Goal: Navigation & Orientation: Find specific page/section

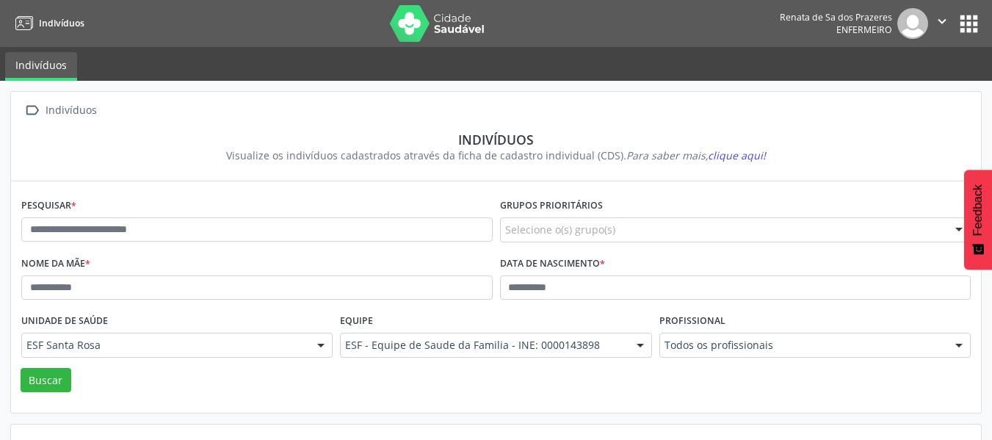
click at [978, 9] on div "Renata de Sa dos Prazeres Enfermeiro  Configurações Sair apps" at bounding box center [881, 23] width 202 height 31
click at [975, 21] on button "apps" at bounding box center [969, 24] width 26 height 26
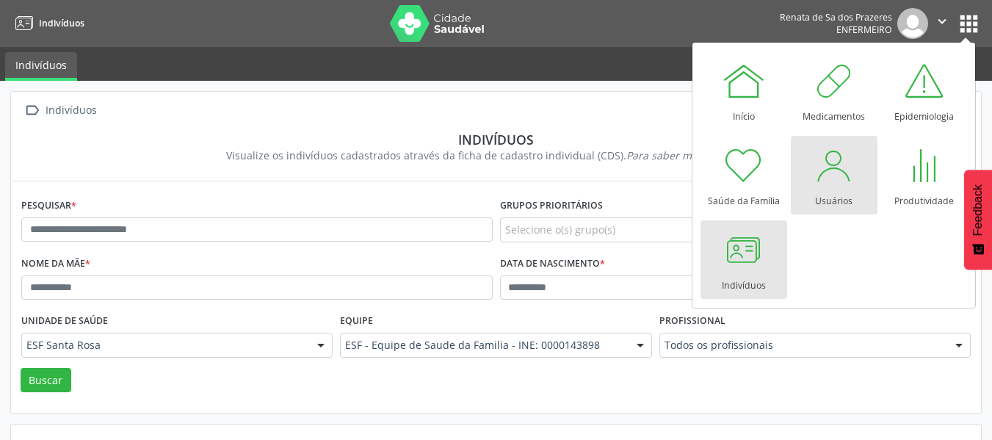
click at [840, 184] on div at bounding box center [834, 165] width 44 height 44
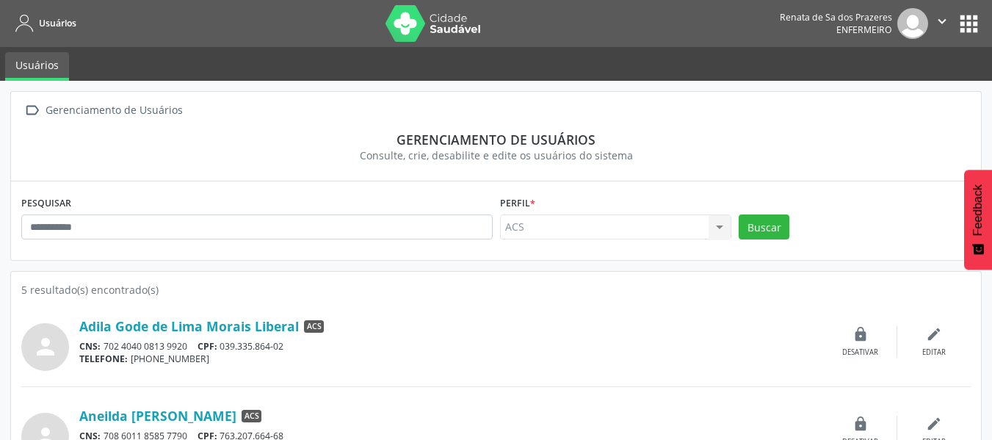
click at [28, 33] on link "Usuários" at bounding box center [43, 23] width 66 height 24
click at [46, 74] on link "Usuários" at bounding box center [37, 66] width 64 height 29
click at [933, 22] on button "" at bounding box center [942, 23] width 28 height 31
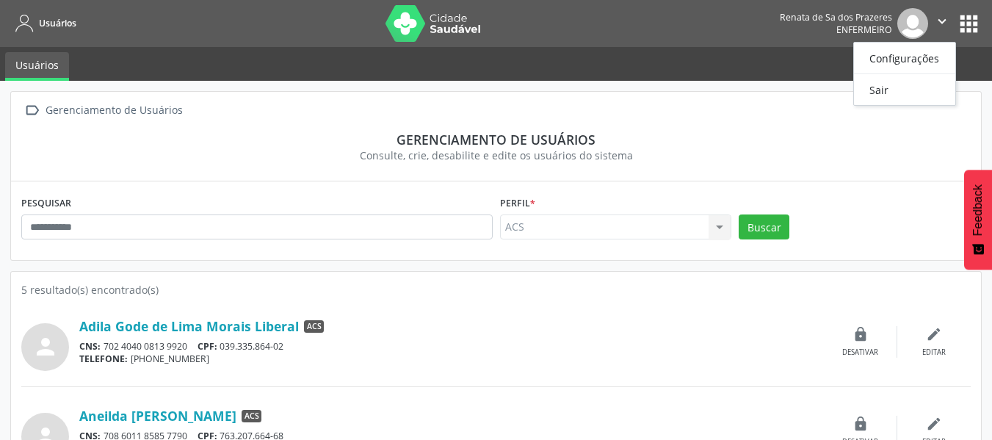
click at [961, 25] on button "apps" at bounding box center [969, 24] width 26 height 26
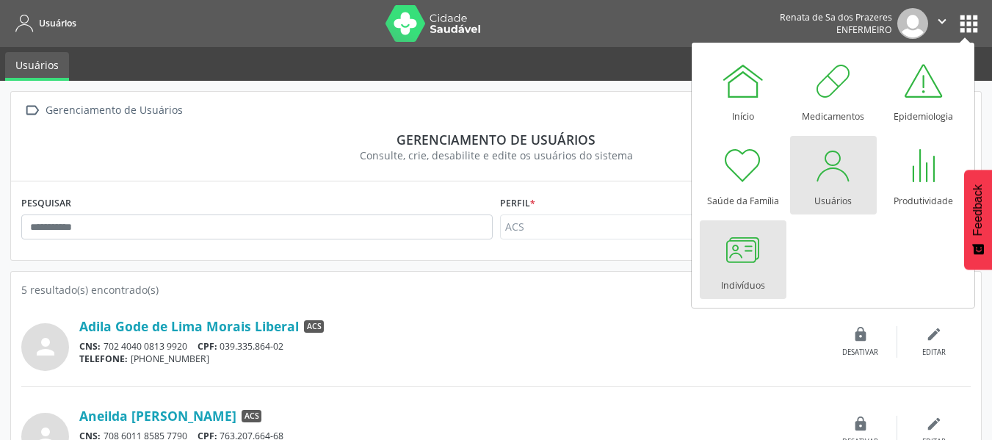
click at [744, 279] on div "Indivíduos" at bounding box center [743, 282] width 44 height 20
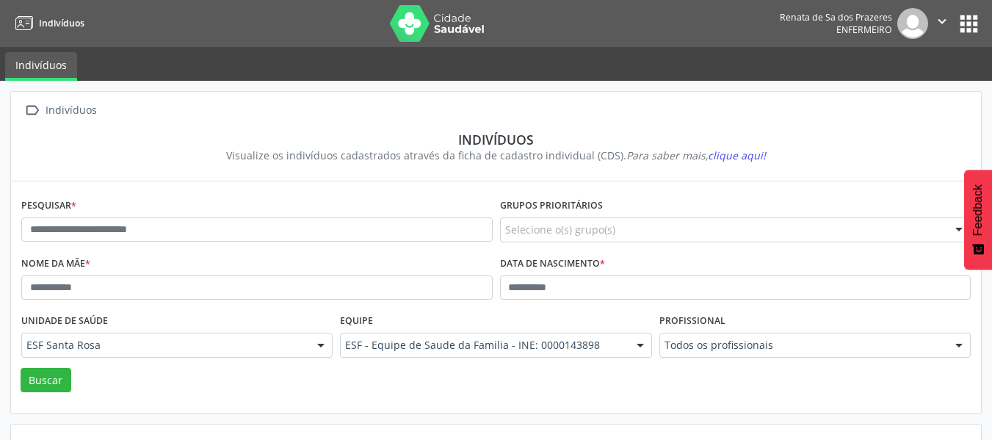
click at [52, 59] on link "Indivíduos" at bounding box center [41, 66] width 72 height 29
click at [29, 28] on icon at bounding box center [24, 24] width 18 height 18
click at [964, 26] on button "apps" at bounding box center [969, 24] width 26 height 26
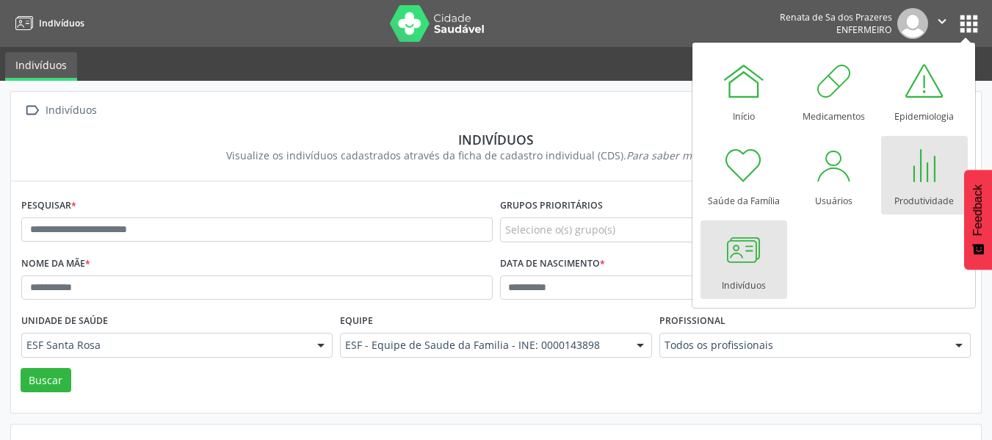
click at [903, 193] on div "Produtividade" at bounding box center [923, 197] width 59 height 20
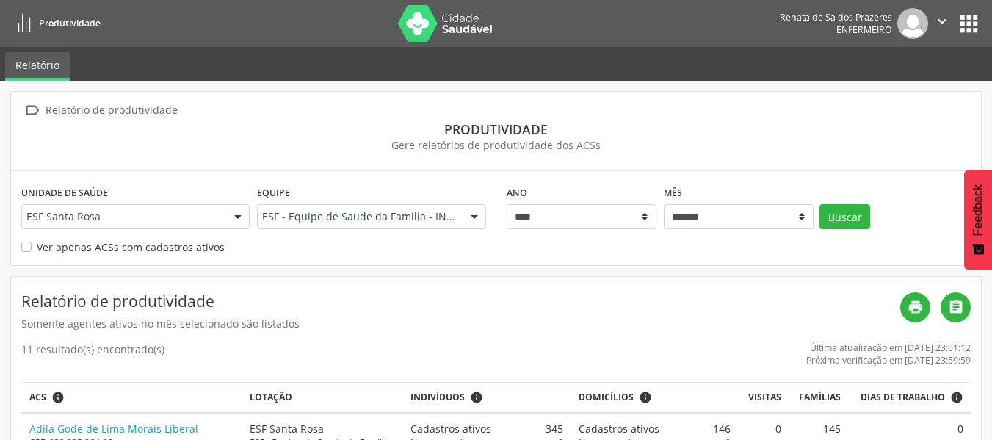
click at [36, 76] on link "Relatório" at bounding box center [37, 66] width 65 height 29
click at [24, 26] on icon at bounding box center [24, 24] width 18 height 18
click at [35, 76] on link "Relatório" at bounding box center [37, 66] width 65 height 29
click at [981, 26] on button "apps" at bounding box center [969, 24] width 26 height 26
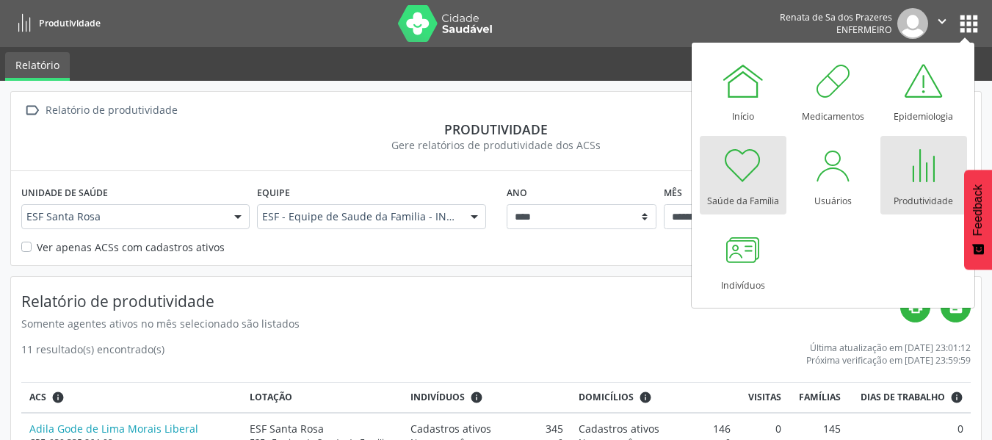
click at [755, 186] on div at bounding box center [743, 165] width 44 height 44
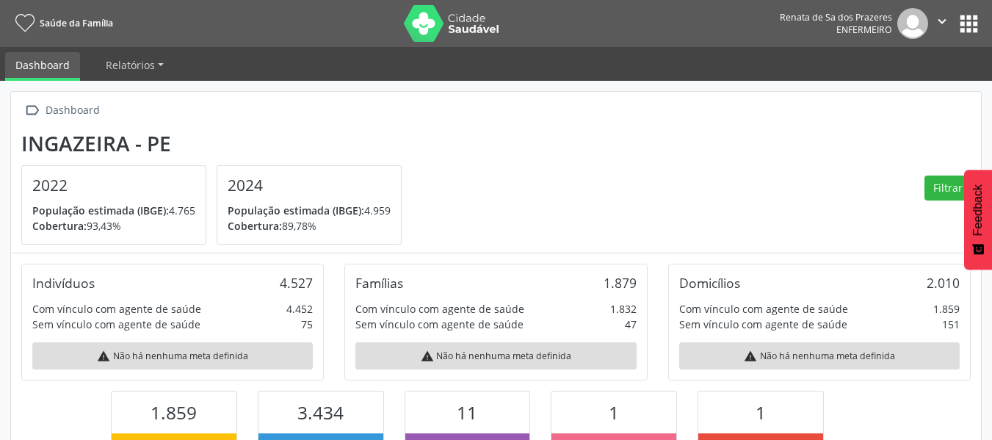
click at [51, 67] on link "Dashboard" at bounding box center [42, 66] width 75 height 29
click at [179, 68] on ul "Dashboard Relatórios Desfechos da visita" at bounding box center [496, 64] width 992 height 34
click at [145, 70] on span "Relatórios" at bounding box center [130, 65] width 49 height 14
click at [45, 72] on link "Dashboard" at bounding box center [42, 66] width 75 height 29
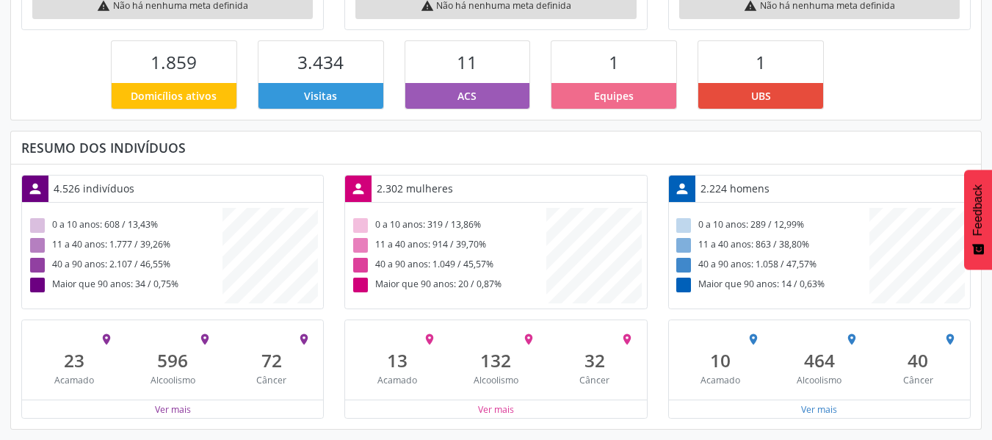
scroll to position [0, 0]
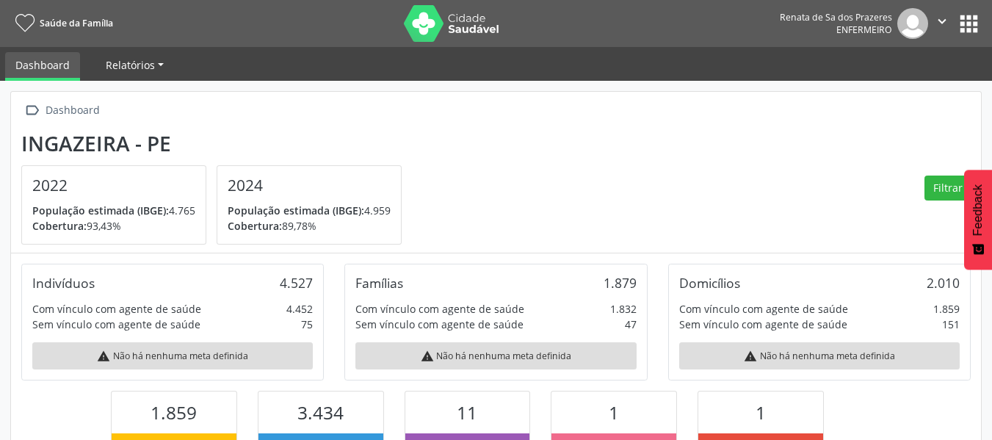
click at [131, 66] on span "Relatórios" at bounding box center [130, 65] width 49 height 14
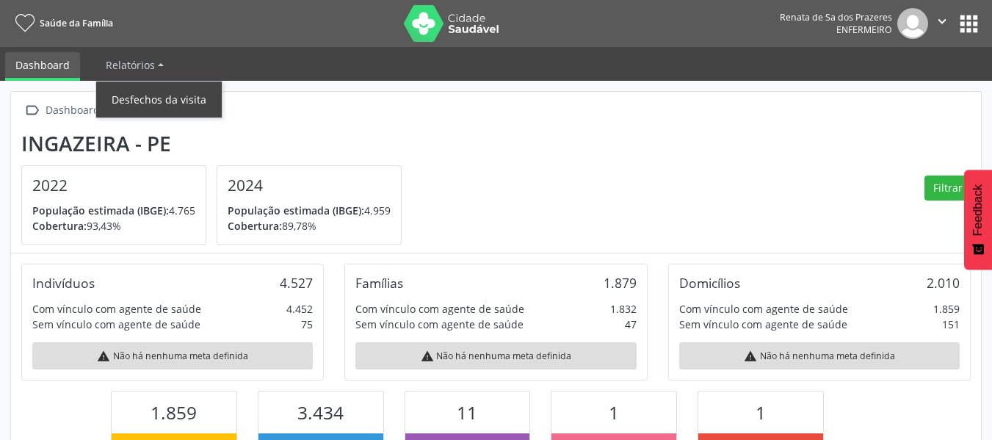
click at [171, 104] on link "Desfechos da visita" at bounding box center [159, 100] width 126 height 26
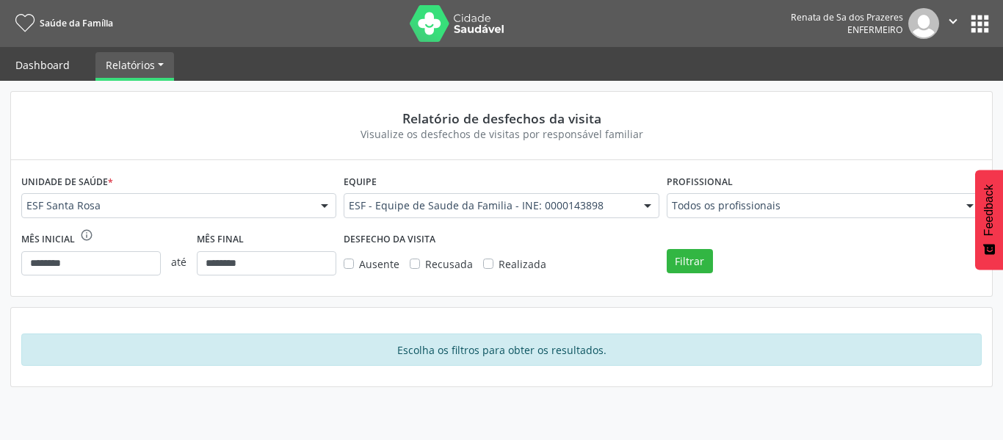
click at [57, 70] on link "Dashboard" at bounding box center [42, 65] width 75 height 26
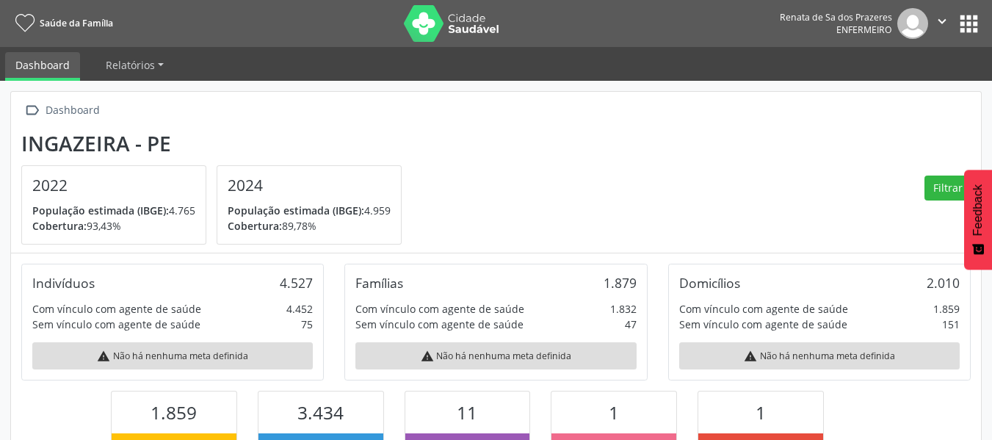
click at [32, 28] on icon at bounding box center [24, 24] width 19 height 18
click at [965, 17] on button "apps" at bounding box center [969, 24] width 26 height 26
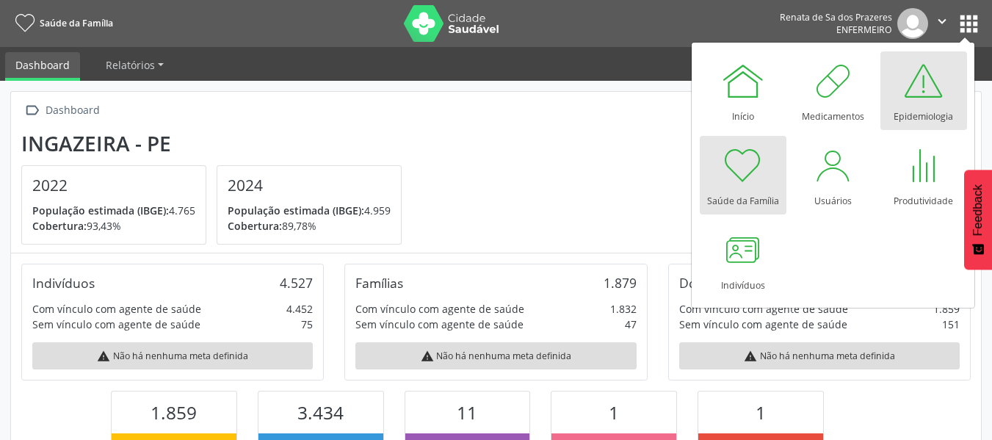
click at [921, 118] on div "Epidemiologia" at bounding box center [922, 113] width 59 height 20
